Goal: Task Accomplishment & Management: Complete application form

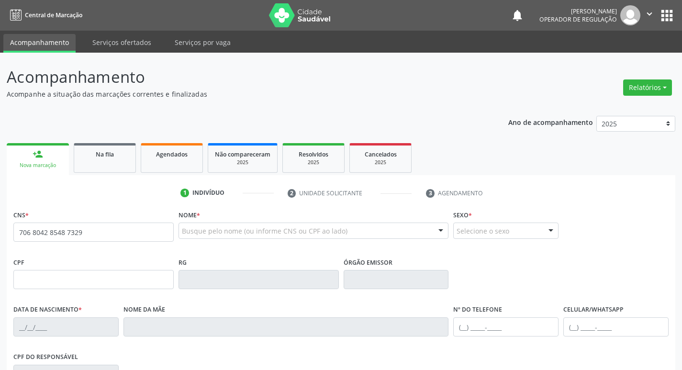
type input "706 8042 8548 7329"
type input "451.161.644-20"
type input "10[DATE]"
type input "[PERSON_NAME]"
type input "[PHONE_NUMBER]"
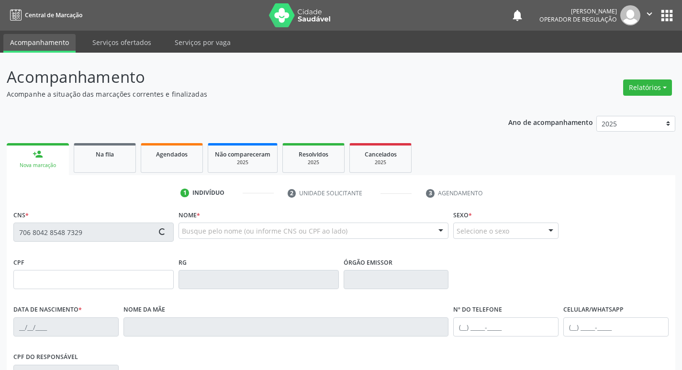
type input "[PHONE_NUMBER]"
type input "50"
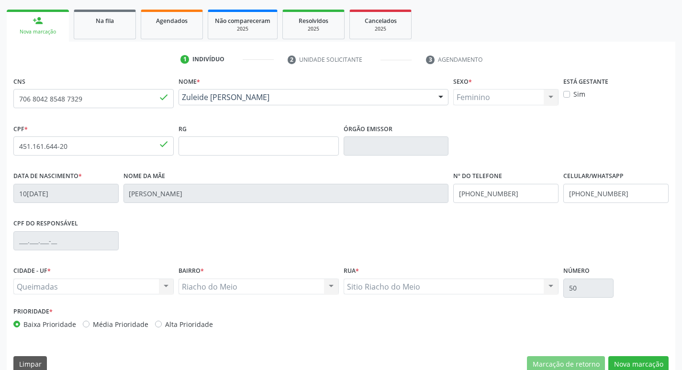
scroll to position [149, 0]
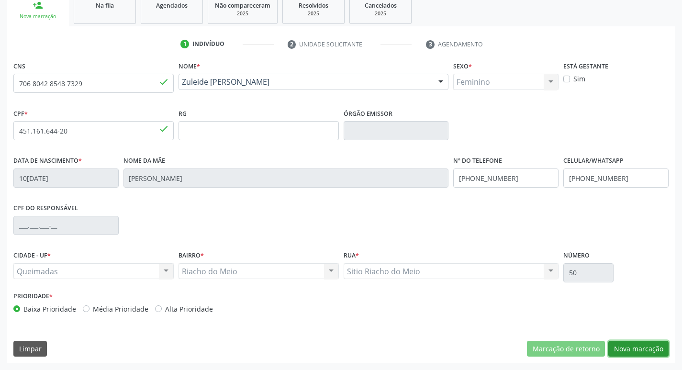
click at [632, 347] on button "Nova marcação" at bounding box center [638, 349] width 60 height 16
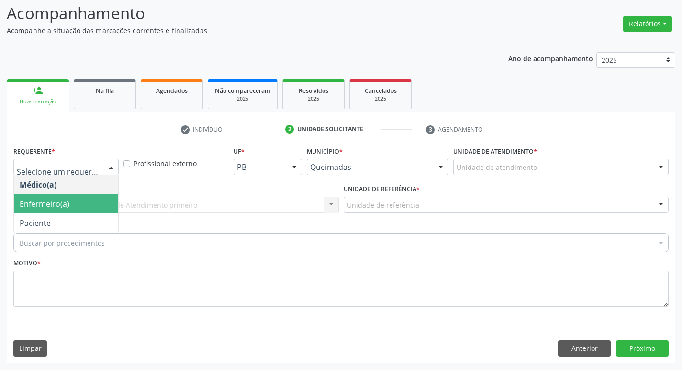
click at [79, 223] on span "Paciente" at bounding box center [66, 222] width 104 height 19
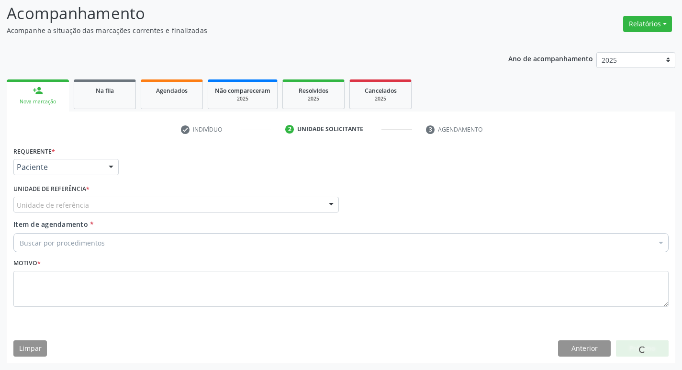
click at [97, 209] on div "Unidade de referência" at bounding box center [175, 205] width 325 height 16
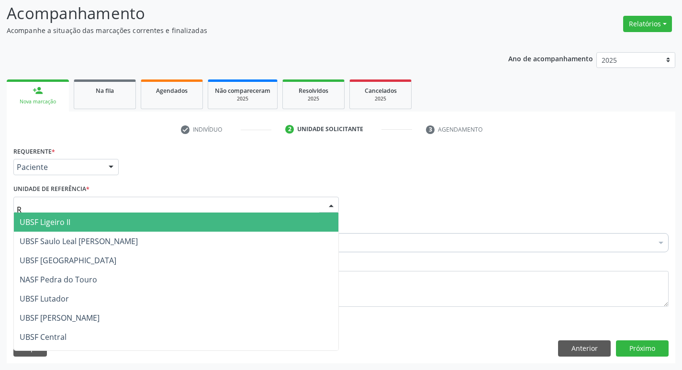
type input "RI"
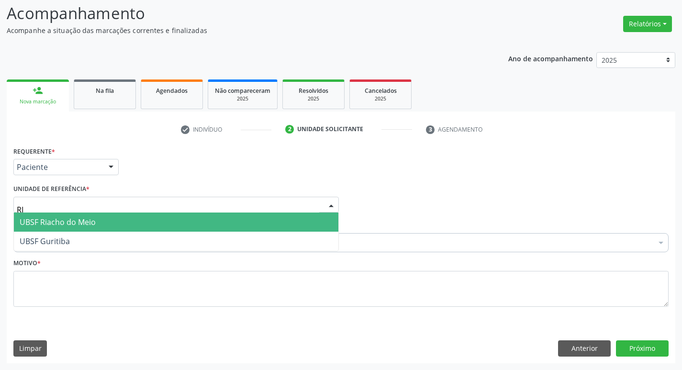
click at [97, 225] on span "UBSF Riacho do Meio" at bounding box center [176, 221] width 324 height 19
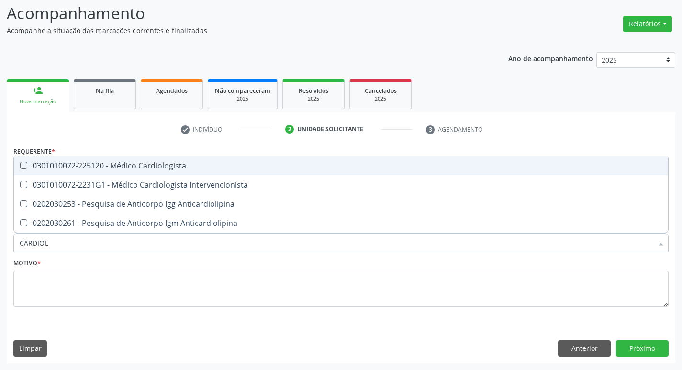
type input "CARDIOLO"
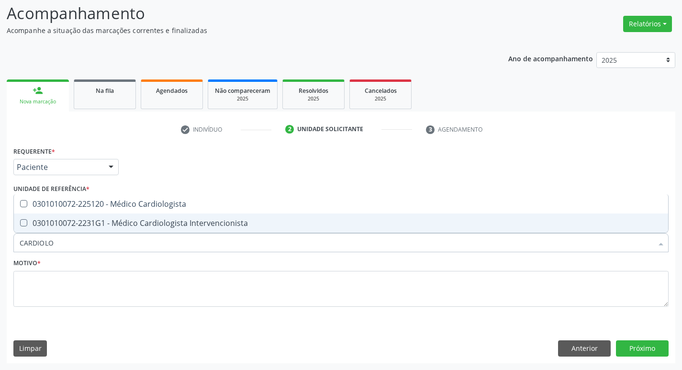
click at [129, 219] on div "0301010072-2231G1 - Médico Cardiologista Intervencionista" at bounding box center [341, 223] width 643 height 8
checkbox Intervencionista "true"
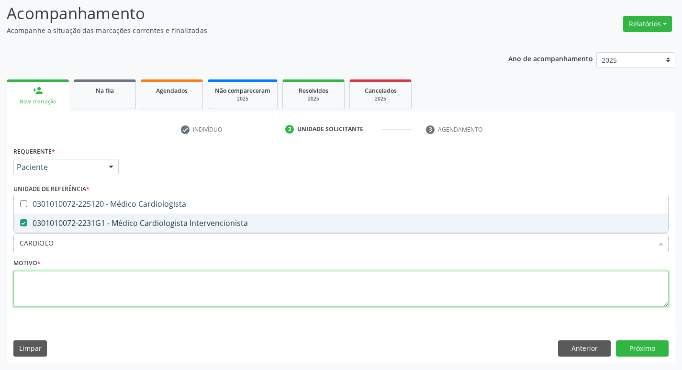
click at [121, 284] on textarea at bounding box center [340, 289] width 655 height 36
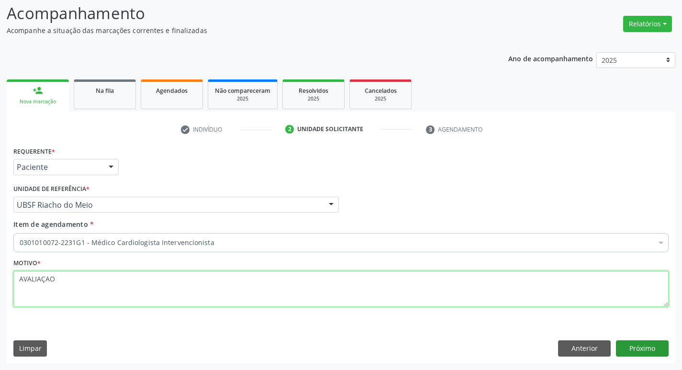
type textarea "AVALIAÇAO"
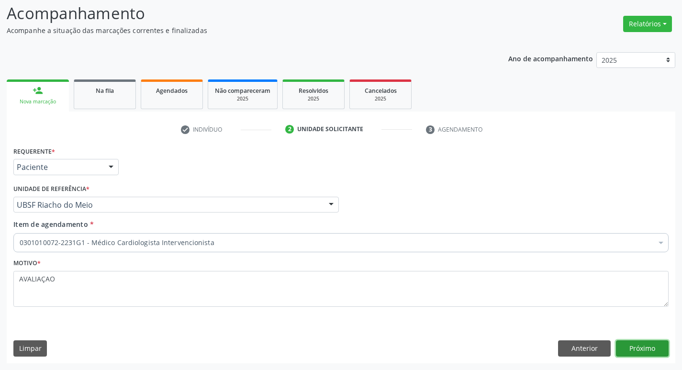
click at [637, 341] on button "Próximo" at bounding box center [642, 348] width 53 height 16
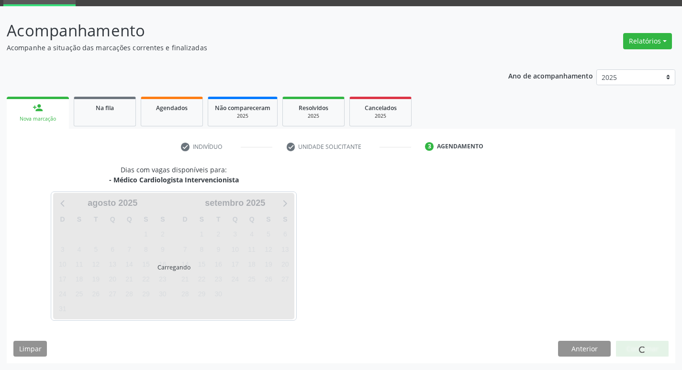
scroll to position [46, 0]
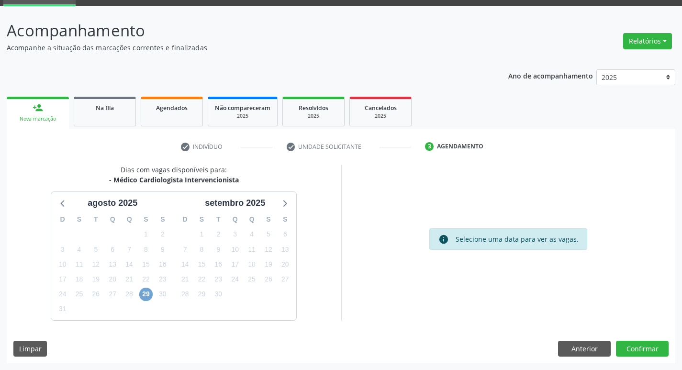
click at [148, 296] on span "29" at bounding box center [145, 294] width 13 height 13
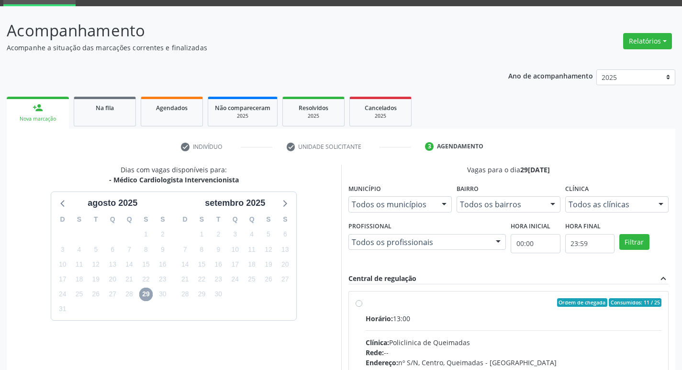
scroll to position [185, 0]
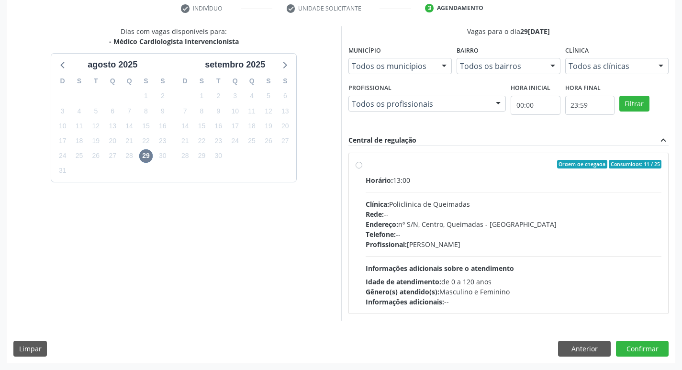
click at [609, 270] on div "Horário: 13:00 Clínica: Policlinica de Queimadas Rede: -- Endereço: nº S/N, Cen…" at bounding box center [514, 241] width 296 height 132
click at [362, 168] on input "Ordem de chegada Consumidos: 11 / 25 Horário: 13:00 Clínica: Policlinica de Que…" at bounding box center [359, 164] width 7 height 9
radio input "true"
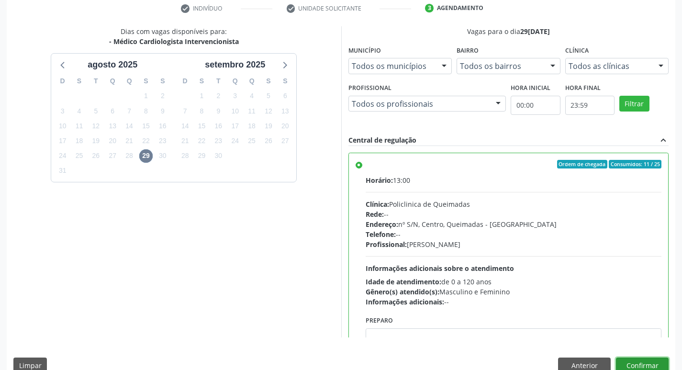
click at [648, 361] on button "Confirmar" at bounding box center [642, 365] width 53 height 16
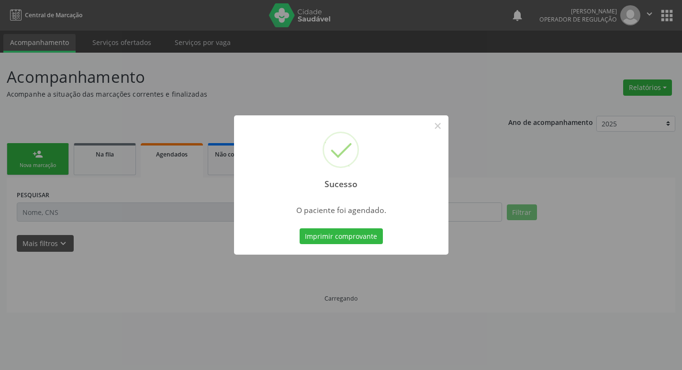
scroll to position [0, 0]
click at [366, 237] on button "Imprimir comprovante" at bounding box center [344, 236] width 83 height 16
